Goal: Task Accomplishment & Management: Complete application form

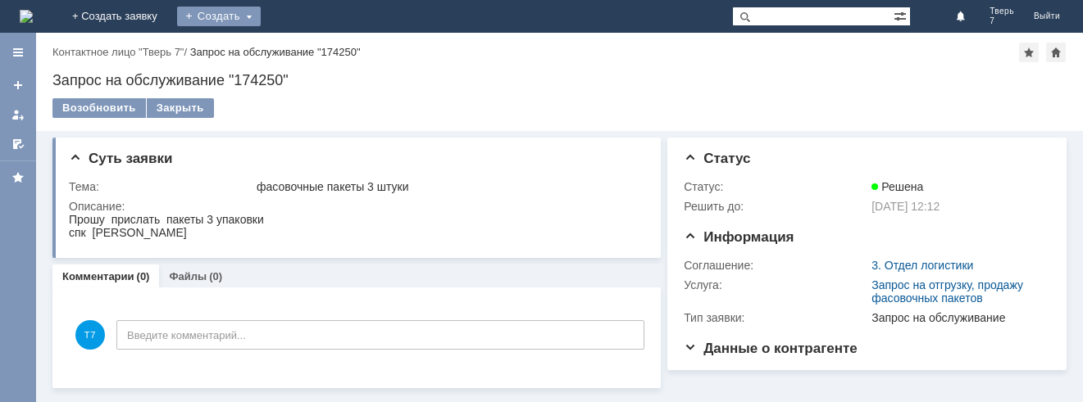
click at [261, 16] on div "Создать" at bounding box center [219, 17] width 84 height 20
click at [305, 52] on link "Заявка" at bounding box center [242, 49] width 125 height 20
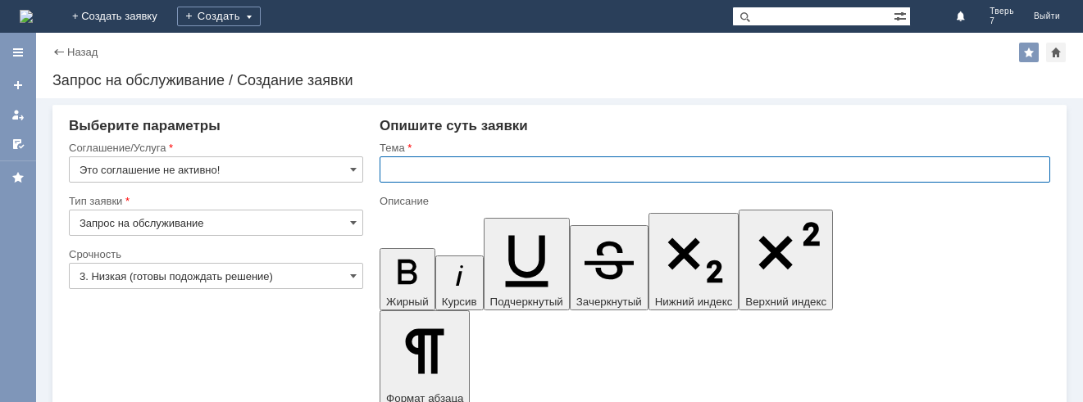
click at [388, 170] on input "text" at bounding box center [714, 170] width 670 height 26
type input "Оч"
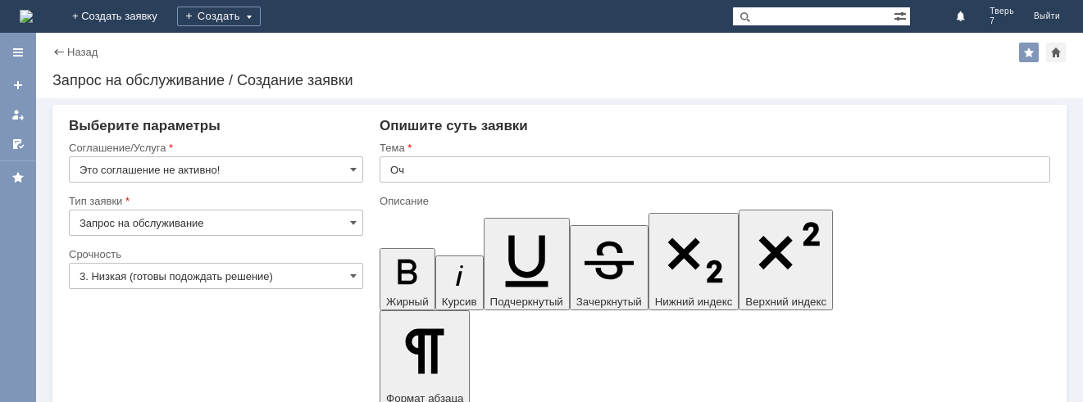
drag, startPoint x: 397, startPoint y: 4400, endPoint x: 763, endPoint y: 4636, distance: 435.1
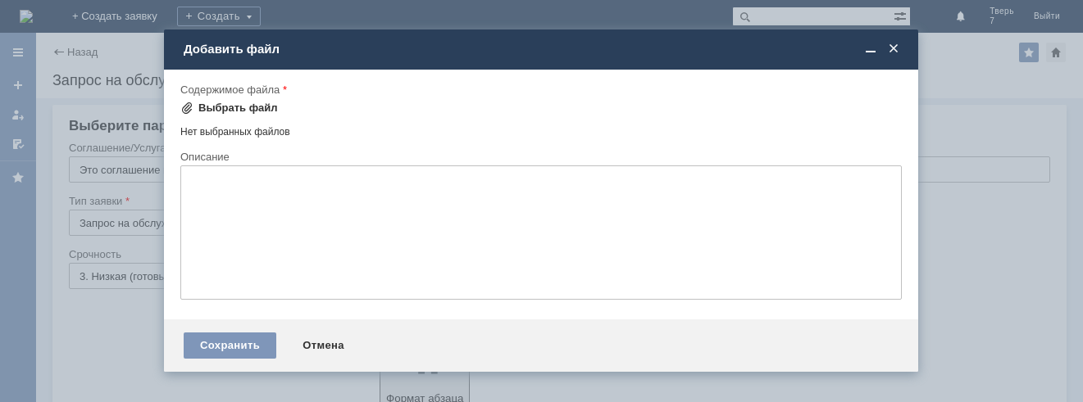
click at [220, 103] on div "Выбрать файл" at bounding box center [237, 108] width 79 height 13
click at [216, 105] on div "Выбрать файл" at bounding box center [237, 108] width 79 height 13
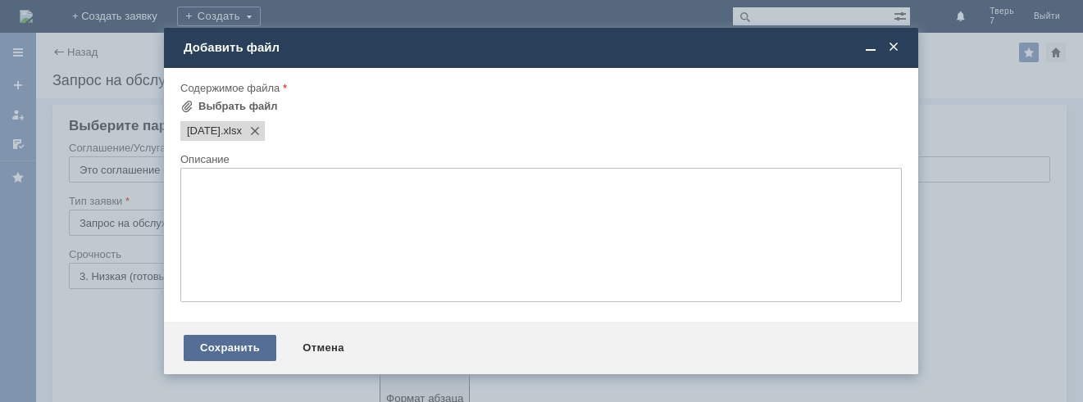
click at [217, 340] on div "Сохранить" at bounding box center [230, 348] width 93 height 26
